Goal: Information Seeking & Learning: Get advice/opinions

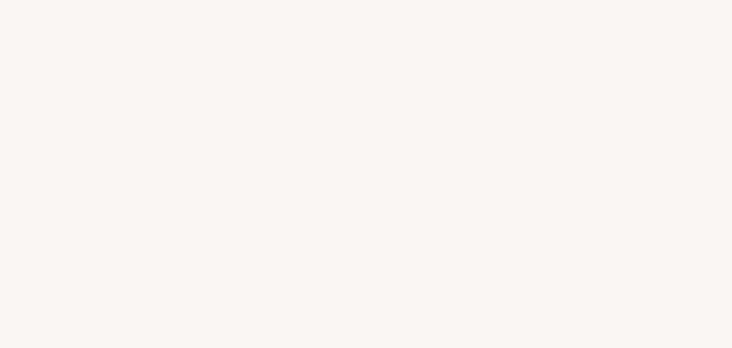
select select "US"
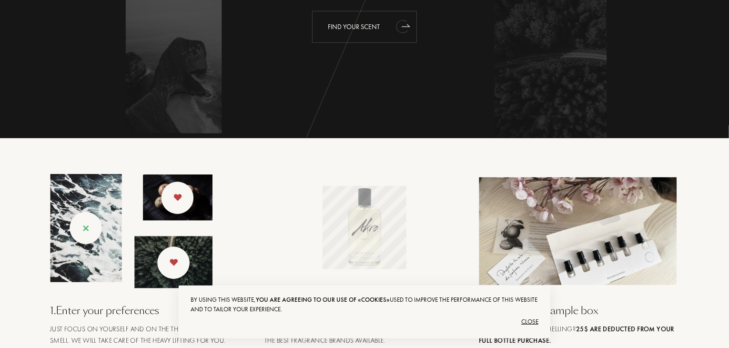
click at [404, 23] on icon "animation" at bounding box center [402, 26] width 12 height 13
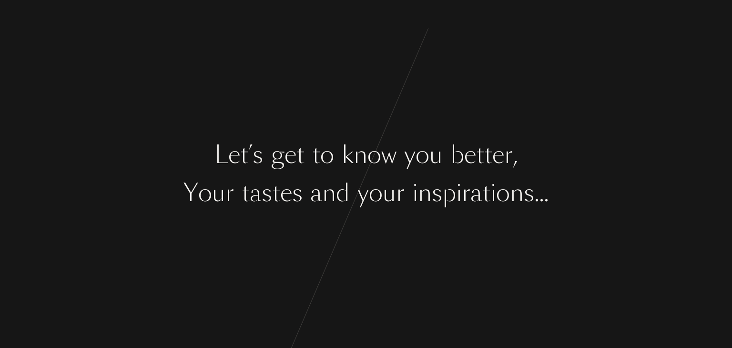
click at [435, 174] on div "L e t ’ s g e t t o k n o w y o u b e t t e r , Y o u r t a s t e s a n d y o u…" at bounding box center [366, 174] width 732 height 348
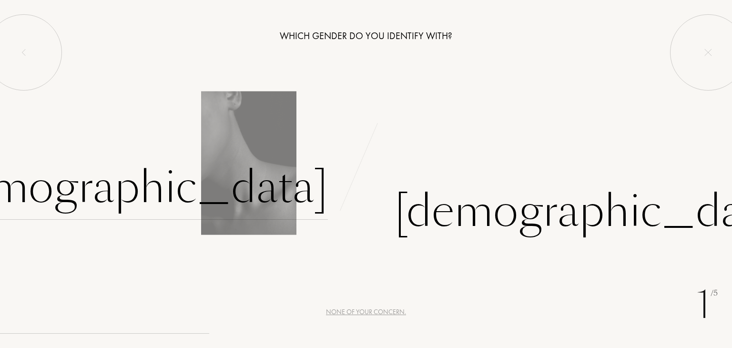
click at [265, 191] on div "Female" at bounding box center [129, 187] width 398 height 64
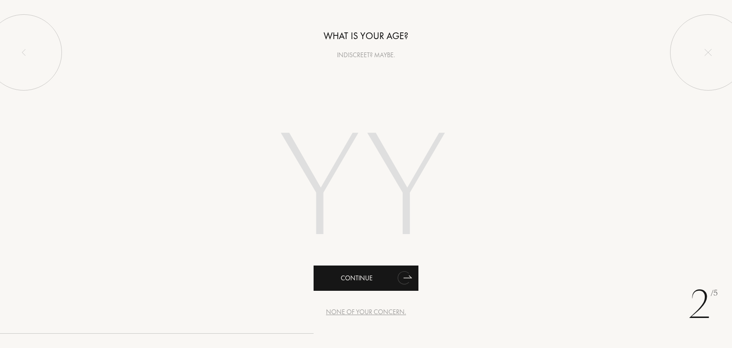
click at [371, 282] on div "Continue" at bounding box center [365, 277] width 105 height 25
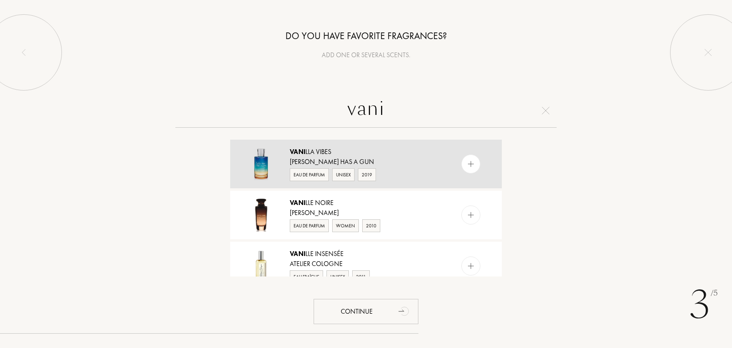
type input "vani"
click at [379, 166] on div "Juliette has a Gun" at bounding box center [365, 162] width 151 height 10
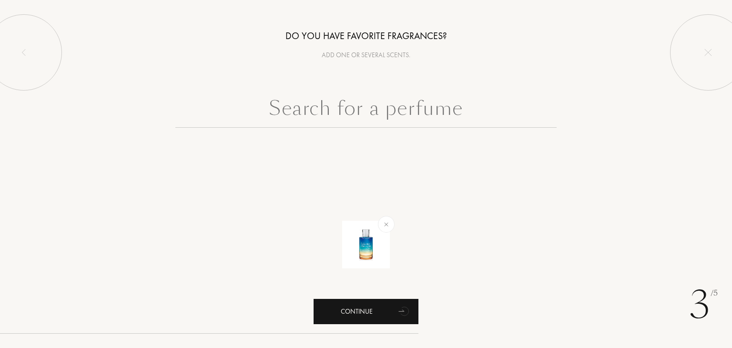
click at [371, 311] on div "Continue" at bounding box center [365, 311] width 105 height 25
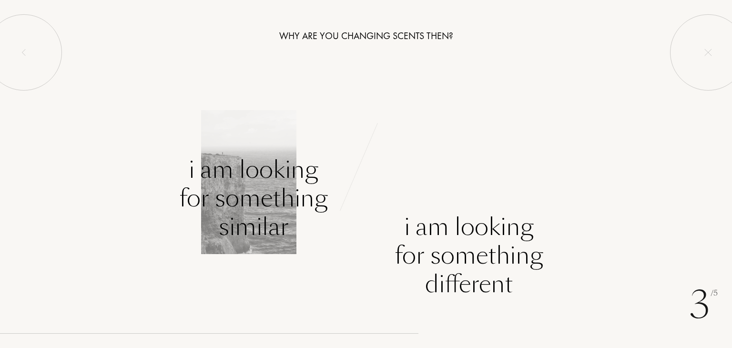
click at [297, 168] on div "I am looking for something similar" at bounding box center [253, 198] width 149 height 86
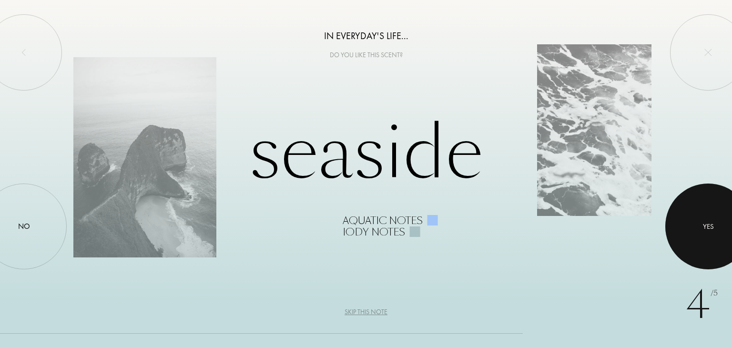
click at [705, 240] on div at bounding box center [708, 226] width 86 height 86
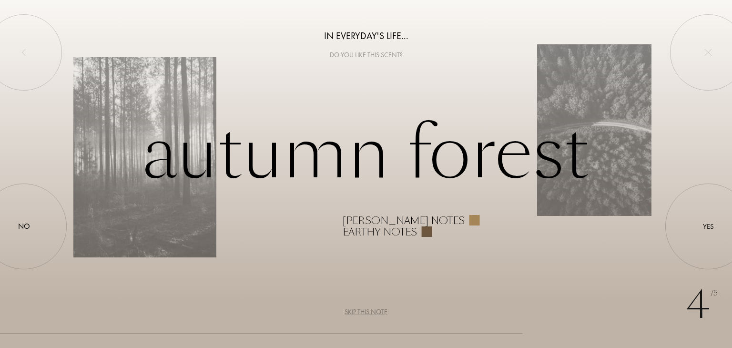
click at [461, 209] on div "Autumn forest Woody notes Earthy notes" at bounding box center [365, 174] width 585 height 128
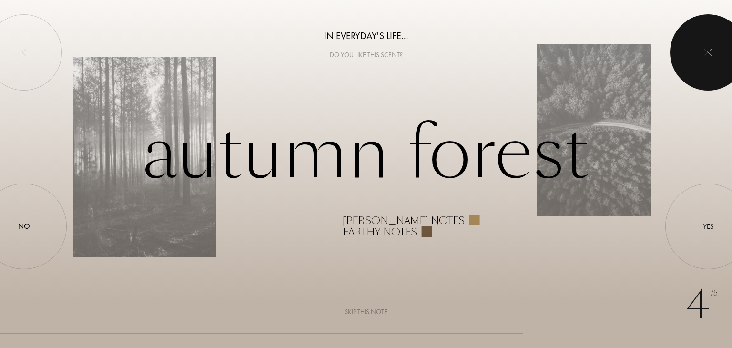
click at [700, 58] on div at bounding box center [708, 52] width 76 height 76
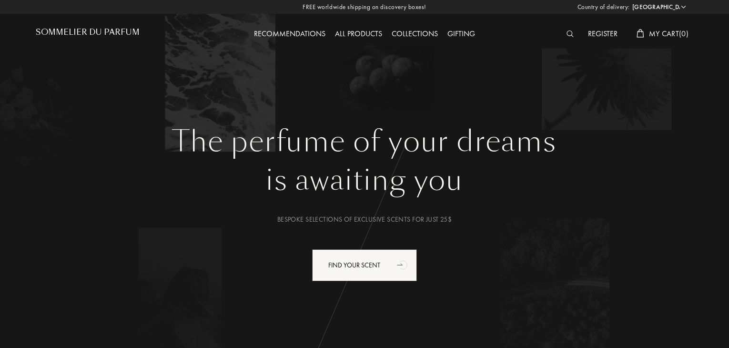
select select "US"
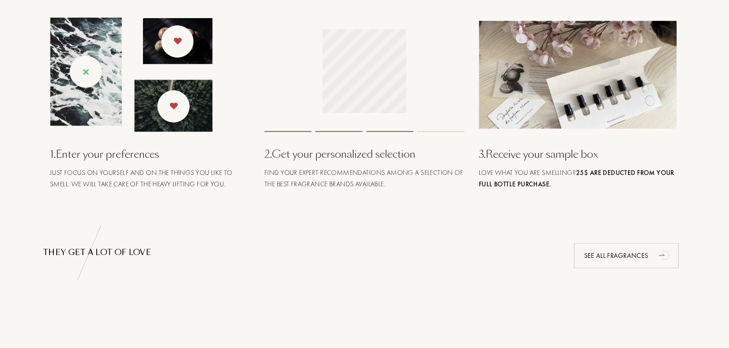
drag, startPoint x: 728, startPoint y: 92, endPoint x: 731, endPoint y: 165, distance: 72.9
